Goal: Find specific page/section: Find specific page/section

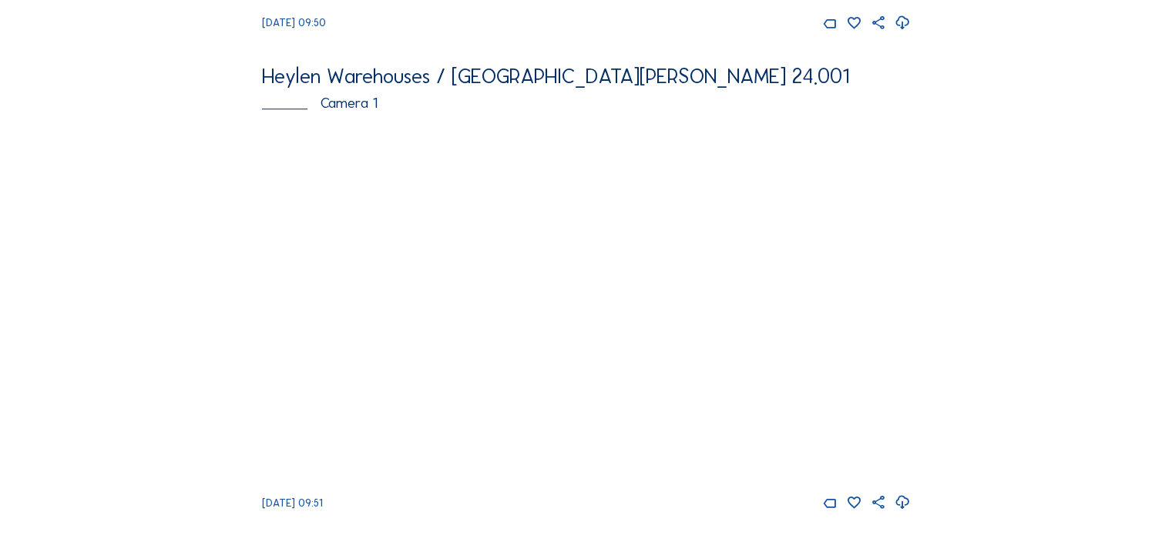
scroll to position [1002, 0]
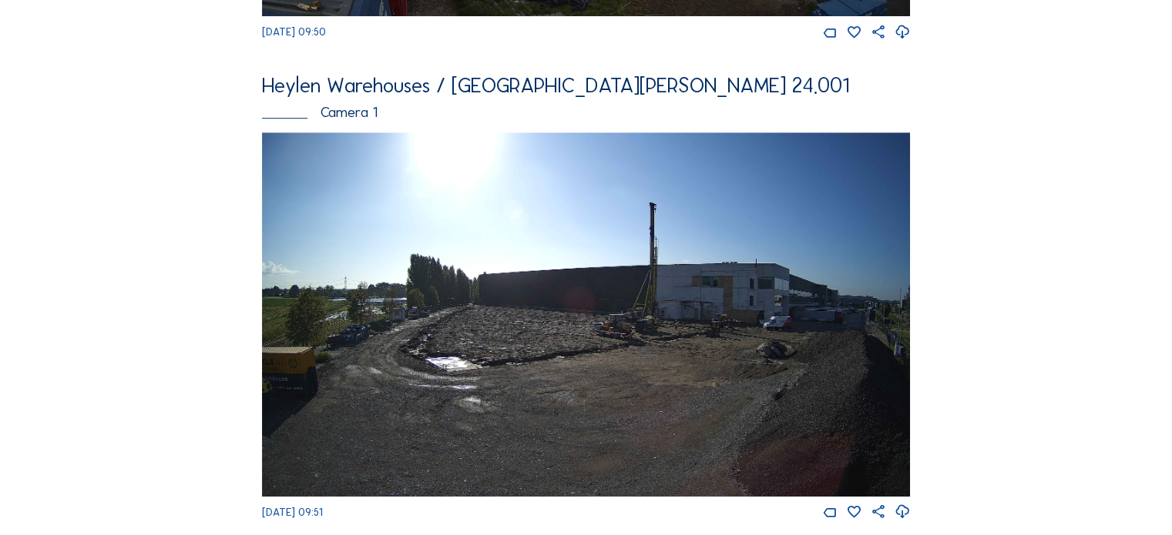
click at [542, 258] on img at bounding box center [586, 315] width 648 height 364
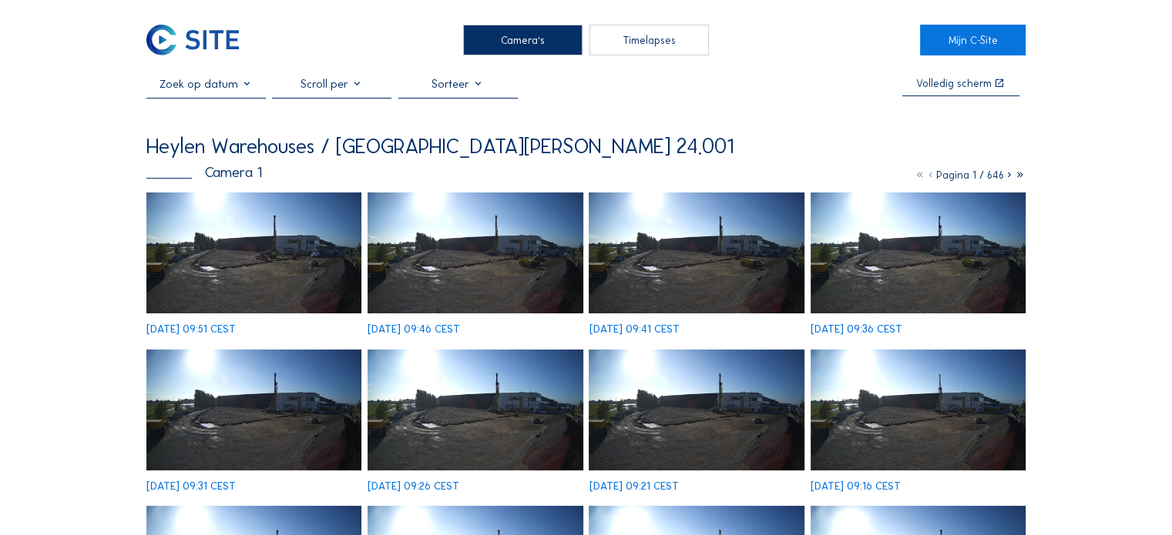
click at [280, 254] on img at bounding box center [253, 253] width 215 height 121
